Goal: Transaction & Acquisition: Purchase product/service

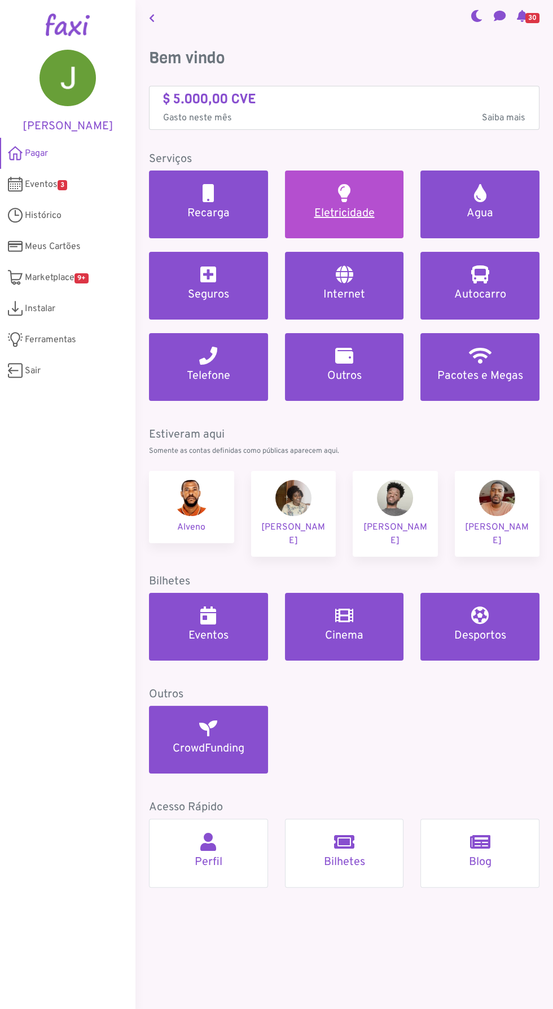
click at [343, 199] on h2 at bounding box center [344, 193] width 12 height 18
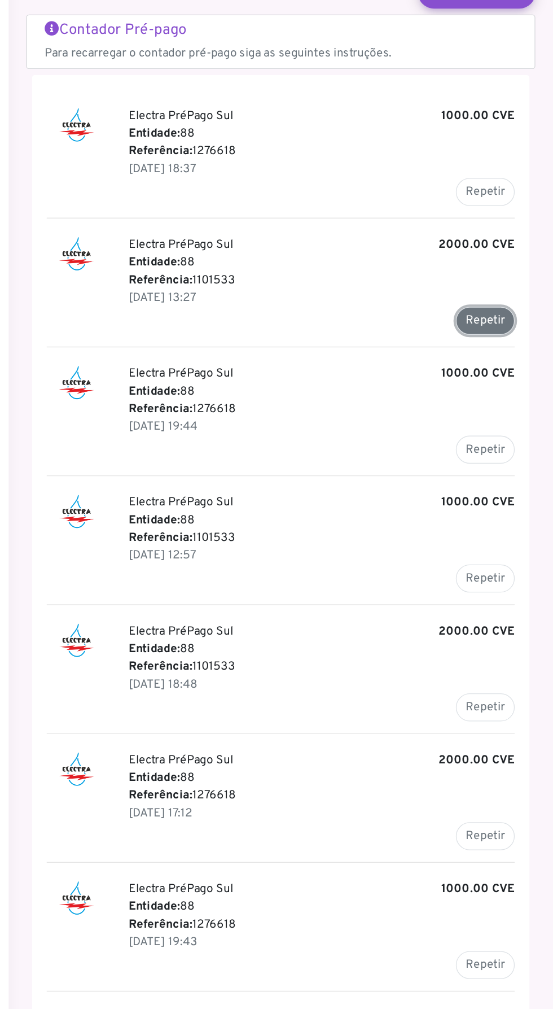
click at [503, 327] on button "Repetir" at bounding box center [501, 336] width 45 height 21
type input "*******"
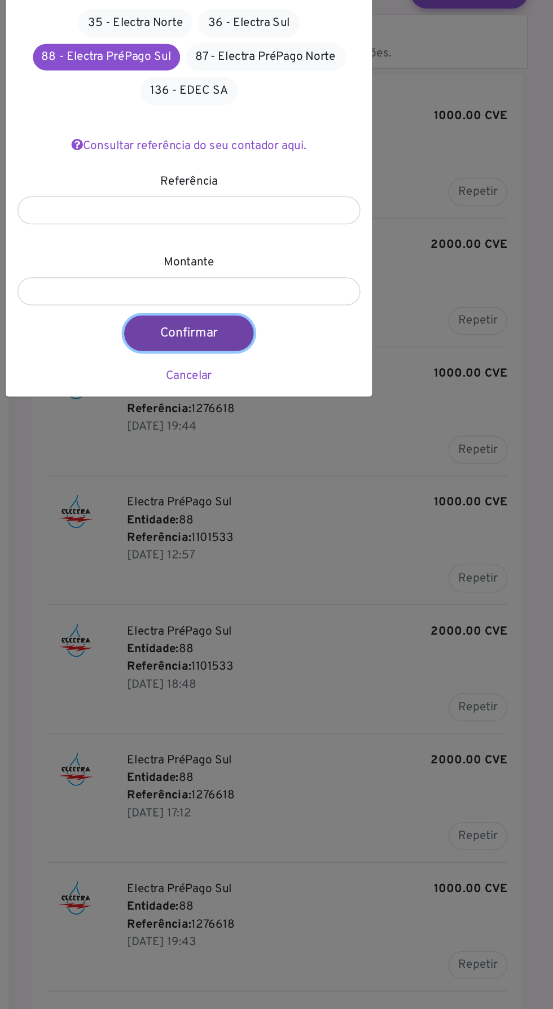
click at [288, 335] on button "Confirmar" at bounding box center [273, 345] width 99 height 27
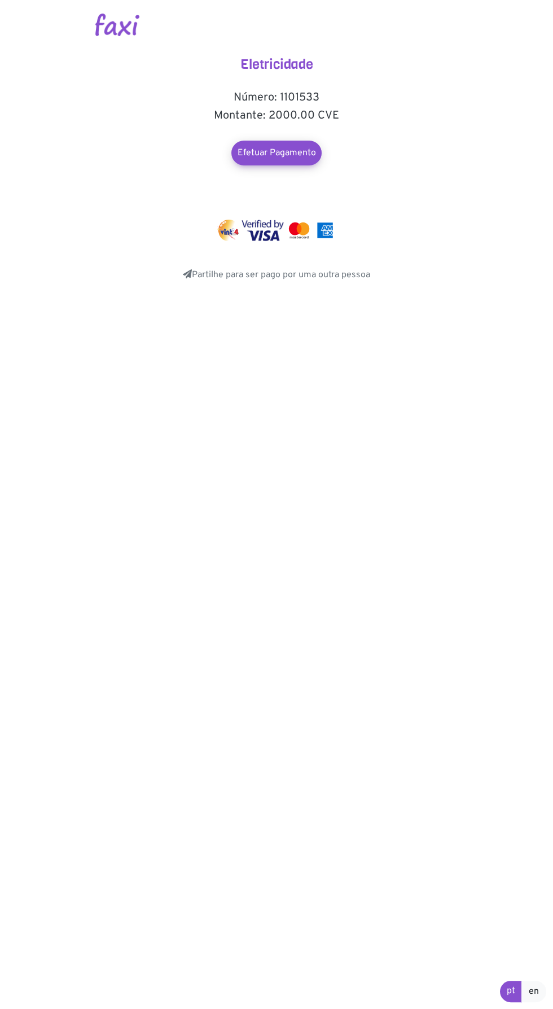
click at [287, 125] on div "Eletricidade Número: 1101533 Montante: 2000.00 CVE Efetuar Pagamento Partilhe p…" at bounding box center [277, 168] width 226 height 225
click at [281, 146] on link "Efetuar Pagamento" at bounding box center [276, 152] width 99 height 27
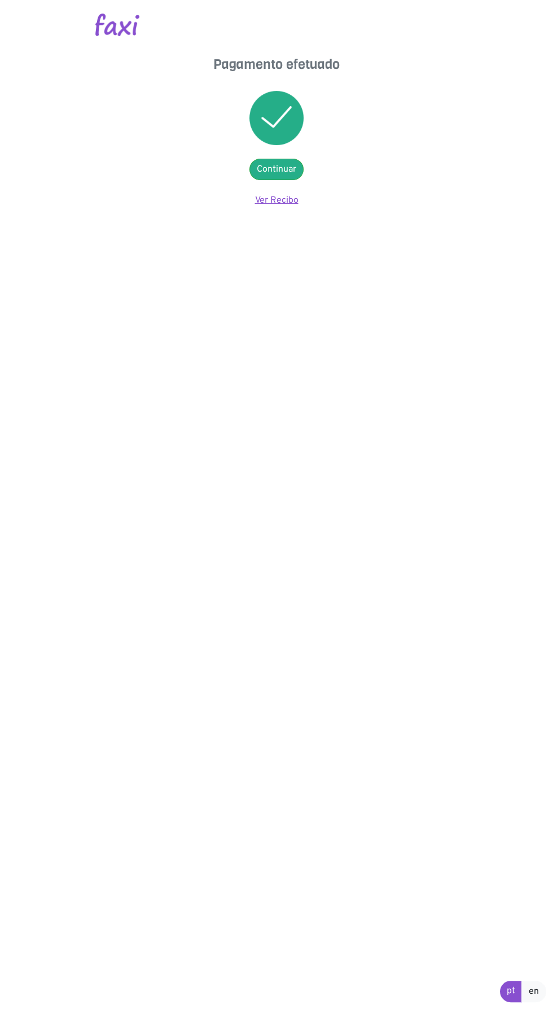
click at [294, 200] on link "Ver Recibo" at bounding box center [276, 200] width 43 height 11
